Goal: Task Accomplishment & Management: Manage account settings

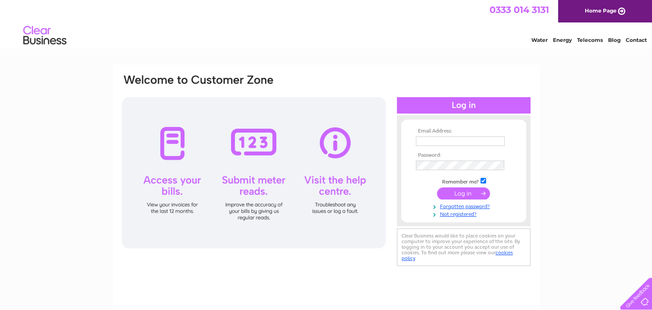
click at [459, 145] on input "text" at bounding box center [460, 140] width 89 height 9
type input "johnswan1@live.co.uk"
click at [466, 194] on input "submit" at bounding box center [463, 193] width 53 height 12
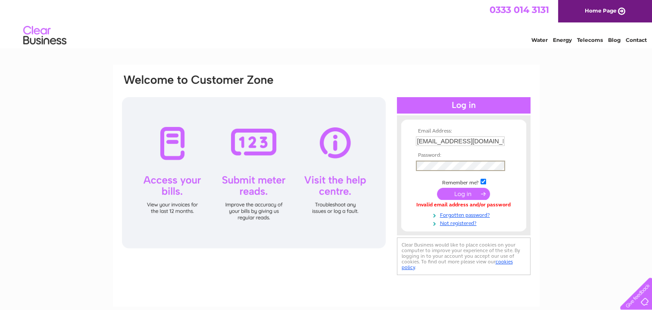
click at [469, 195] on input "submit" at bounding box center [463, 194] width 53 height 12
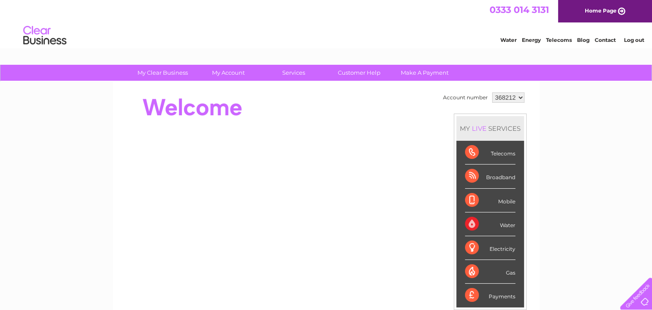
click at [515, 97] on select "368212" at bounding box center [508, 97] width 32 height 10
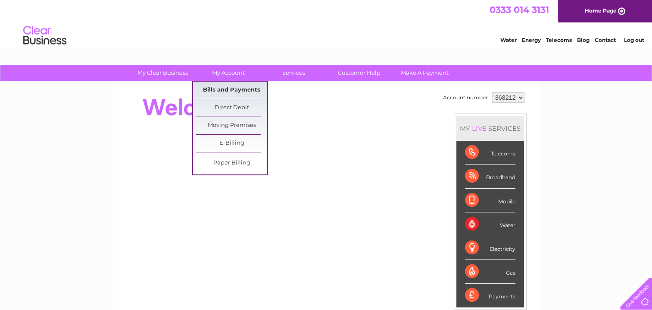
click at [225, 87] on link "Bills and Payments" at bounding box center [231, 89] width 71 height 17
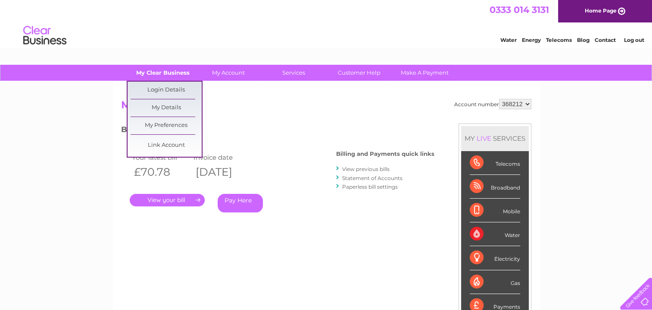
click at [154, 71] on link "My Clear Business" at bounding box center [162, 73] width 71 height 16
click at [158, 86] on link "Login Details" at bounding box center [166, 89] width 71 height 17
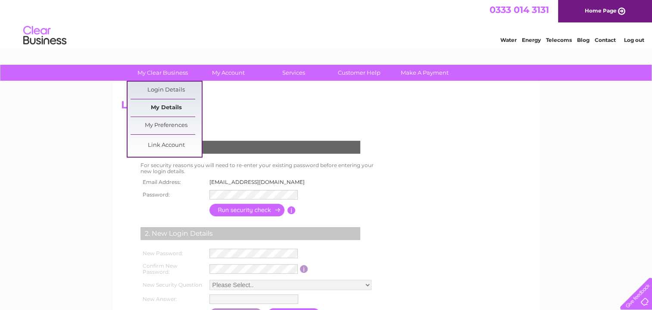
click at [162, 106] on link "My Details" at bounding box center [166, 107] width 71 height 17
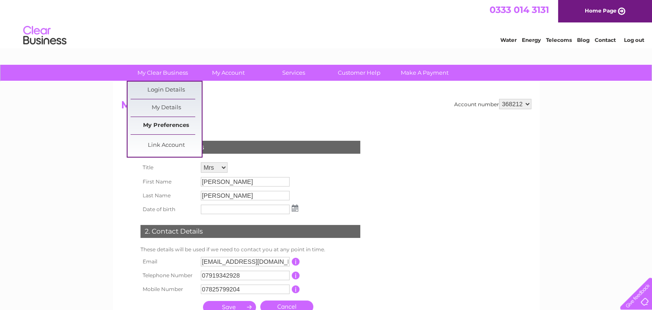
click at [171, 122] on link "My Preferences" at bounding box center [166, 125] width 71 height 17
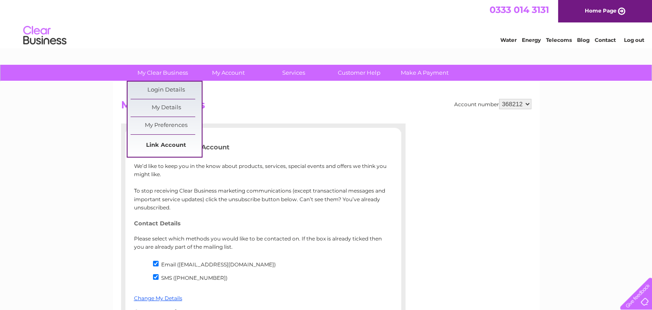
click at [166, 145] on link "Link Account" at bounding box center [166, 145] width 71 height 17
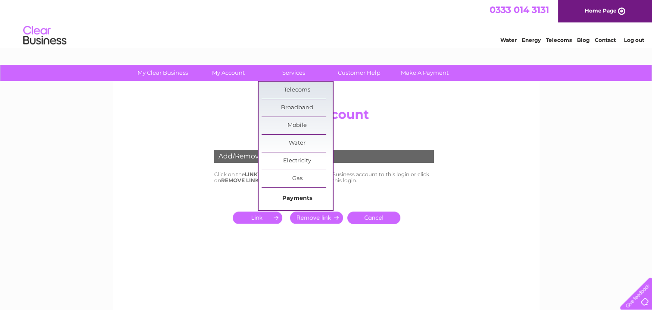
click at [295, 198] on link "Payments" at bounding box center [297, 198] width 71 height 17
click at [296, 199] on link "Payments" at bounding box center [297, 198] width 71 height 17
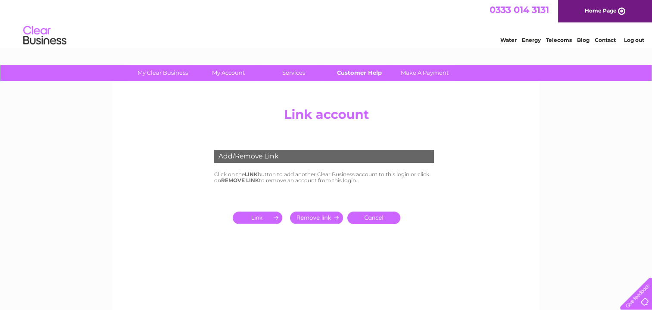
click at [372, 75] on link "Customer Help" at bounding box center [359, 73] width 71 height 16
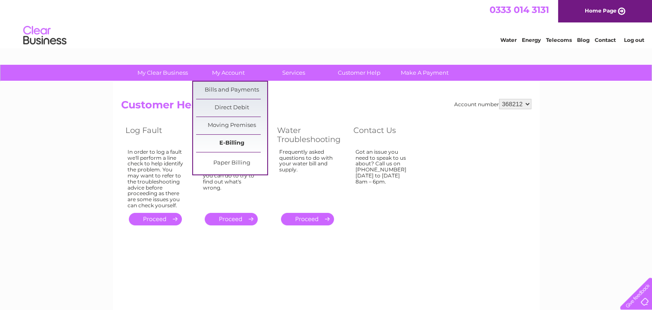
click at [229, 138] on link "E-Billing" at bounding box center [231, 143] width 71 height 17
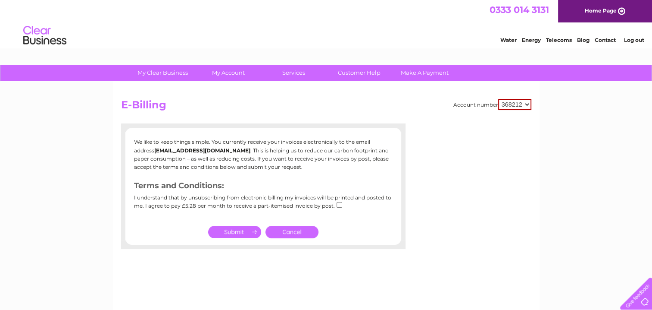
click at [284, 232] on link "Cancel" at bounding box center [292, 231] width 53 height 13
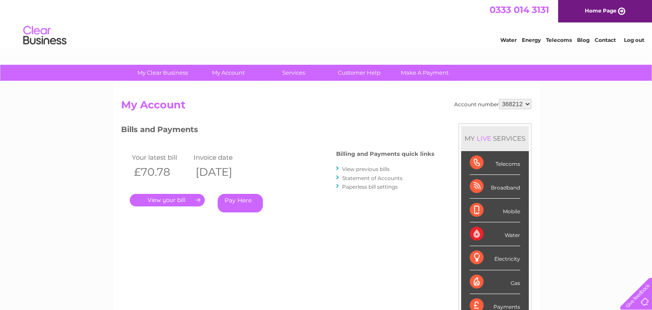
click at [643, 301] on div at bounding box center [634, 291] width 35 height 35
click at [635, 38] on link "Log out" at bounding box center [634, 40] width 20 height 6
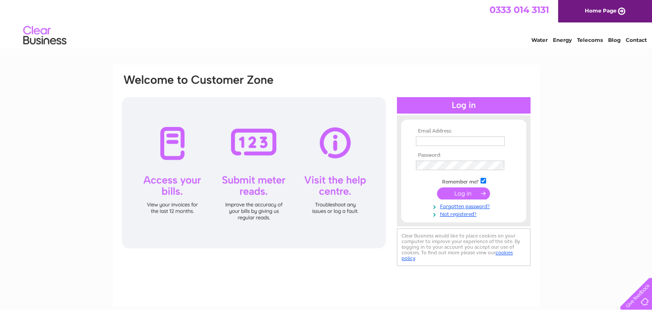
drag, startPoint x: 166, startPoint y: 6, endPoint x: 208, endPoint y: 8, distance: 41.9
click at [178, 4] on div "0333 014 3131 Home Page" at bounding box center [326, 11] width 652 height 22
click at [447, 135] on td at bounding box center [464, 141] width 100 height 14
click at [447, 138] on input "text" at bounding box center [461, 141] width 90 height 10
type input "[EMAIL_ADDRESS][DOMAIN_NAME]"
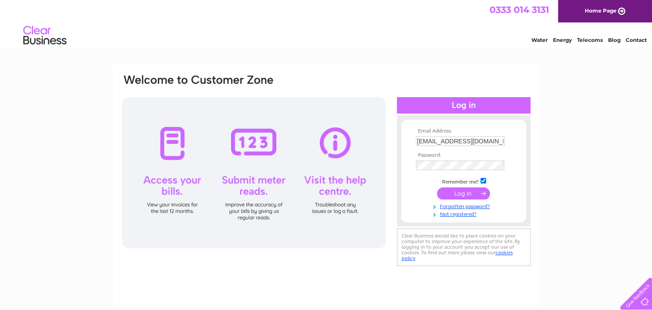
click at [469, 198] on input "submit" at bounding box center [463, 193] width 53 height 12
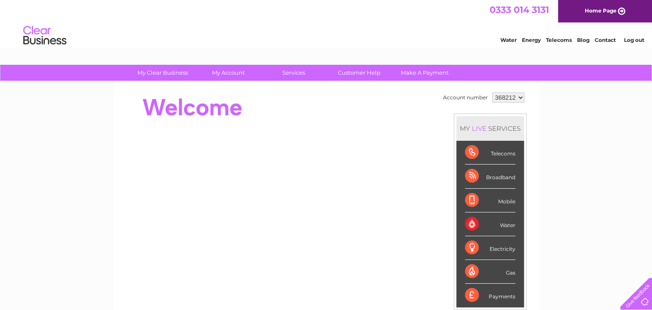
click at [626, 37] on link "Log out" at bounding box center [634, 40] width 20 height 6
